Goal: Information Seeking & Learning: Learn about a topic

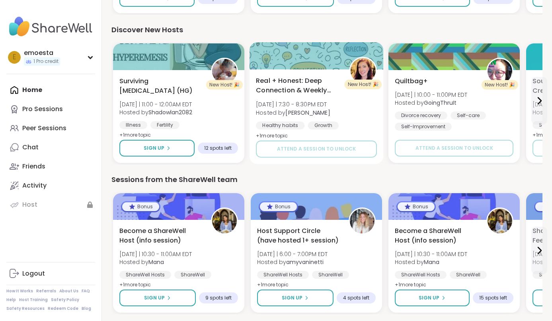
scroll to position [538, 0]
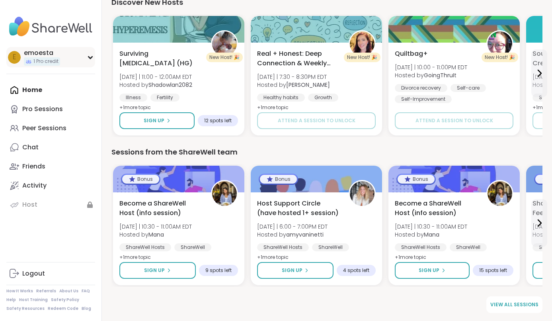
click at [88, 58] on icon at bounding box center [90, 57] width 6 height 4
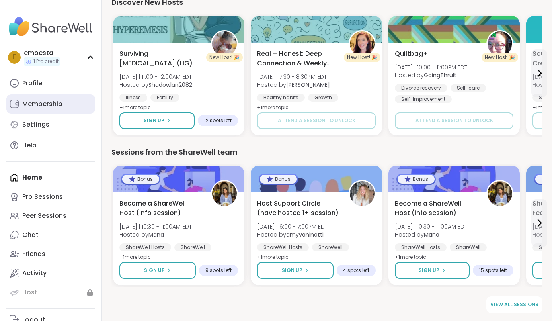
click at [58, 100] on div "Membership" at bounding box center [42, 104] width 40 height 9
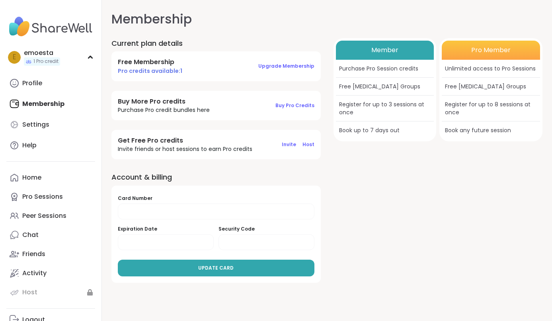
click at [154, 63] on h4 "Free Membership" at bounding box center [150, 62] width 64 height 9
click at [157, 62] on h4 "Free Membership" at bounding box center [150, 62] width 64 height 9
click at [41, 218] on div "Peer Sessions" at bounding box center [44, 215] width 44 height 9
